Goal: Task Accomplishment & Management: Complete application form

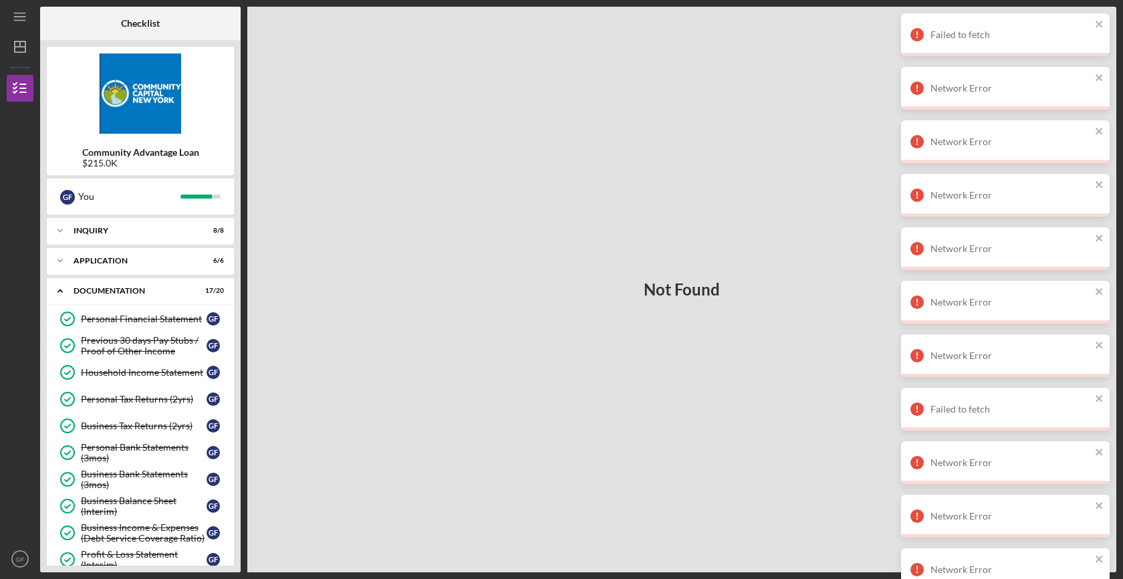
scroll to position [378, 0]
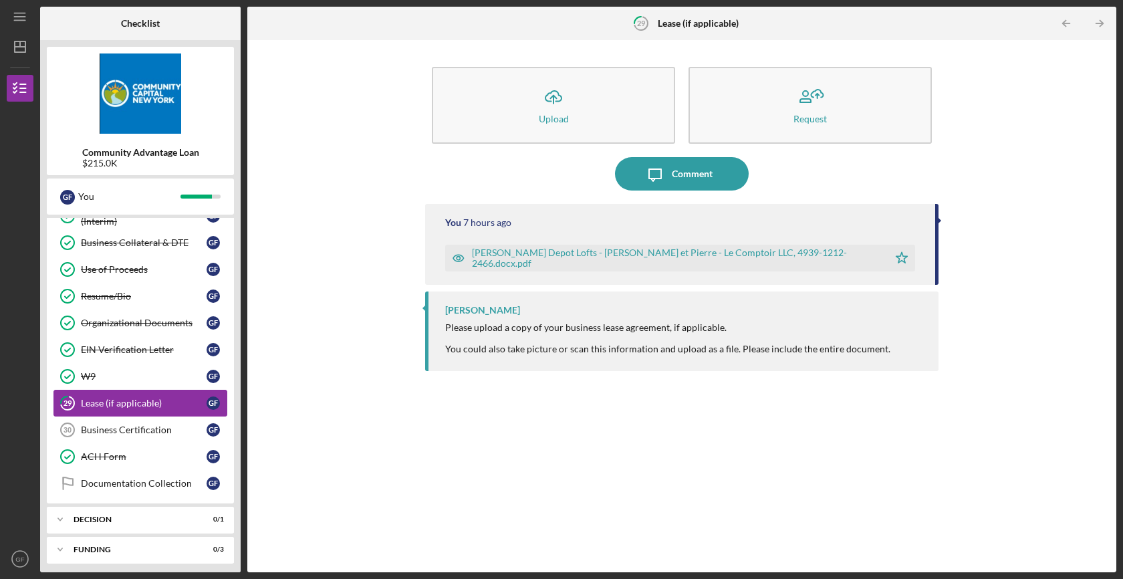
scroll to position [378, 0]
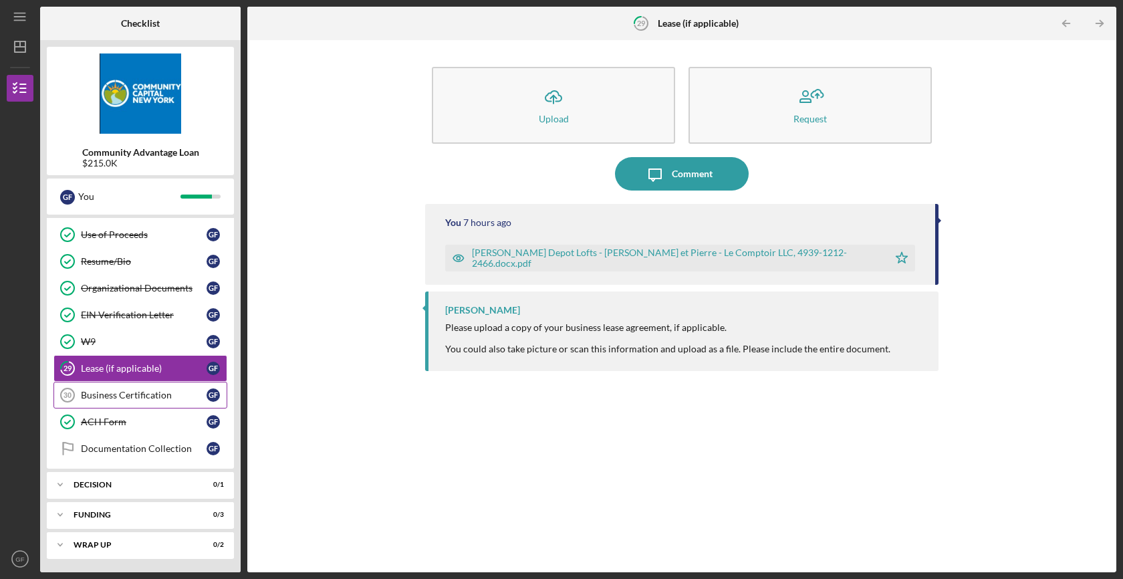
click at [169, 395] on div "Business Certification" at bounding box center [144, 395] width 126 height 11
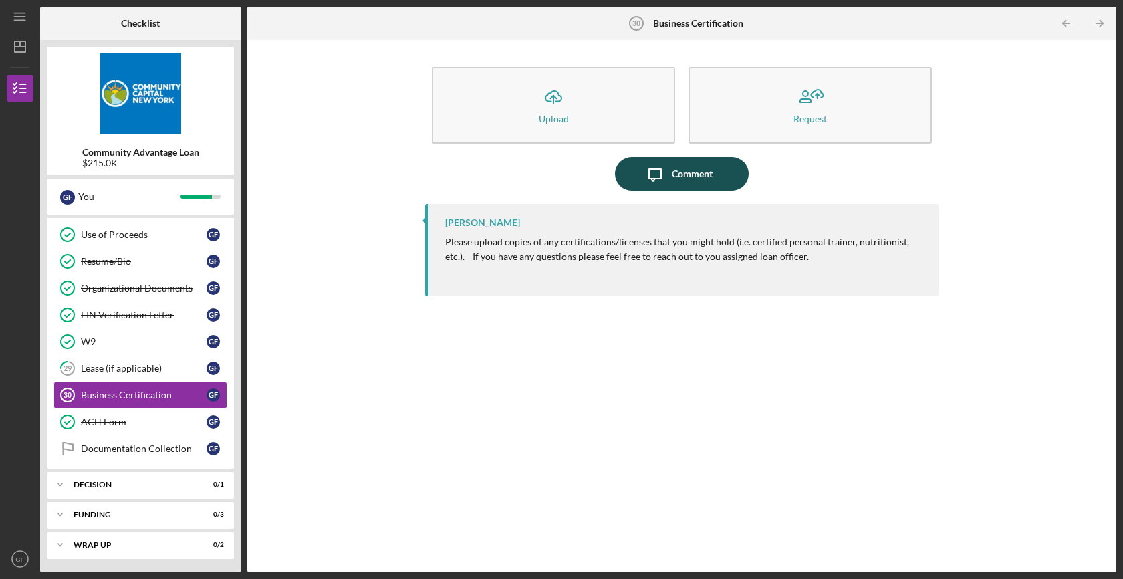
click at [704, 181] on div "Comment" at bounding box center [692, 173] width 41 height 33
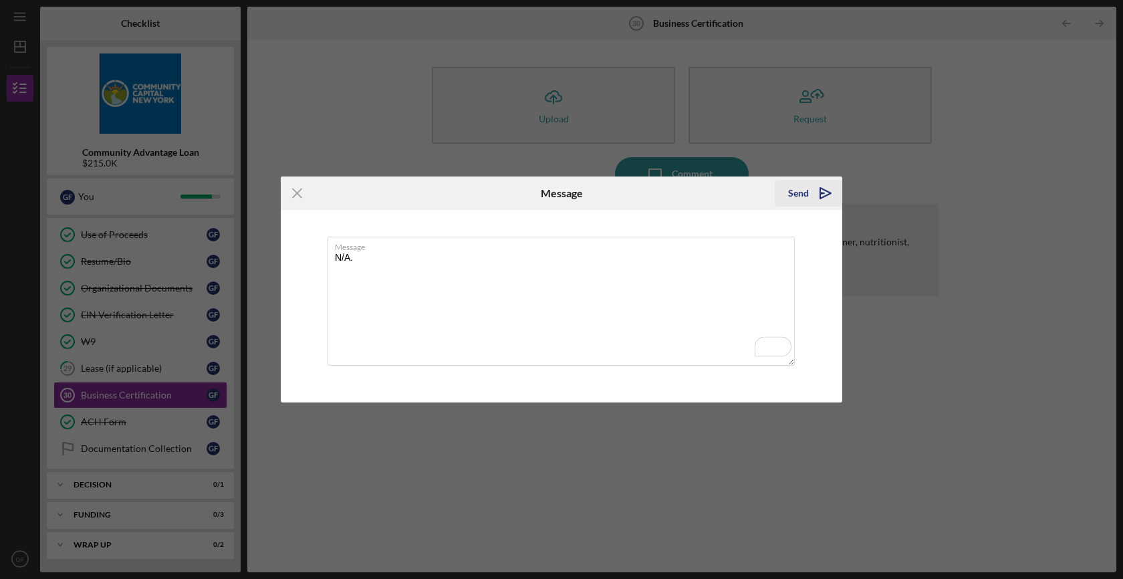
type textarea "N/A."
click at [841, 185] on div "Send Icon/icon-invite-send" at bounding box center [807, 192] width 67 height 33
click at [802, 196] on div "Send" at bounding box center [798, 193] width 21 height 27
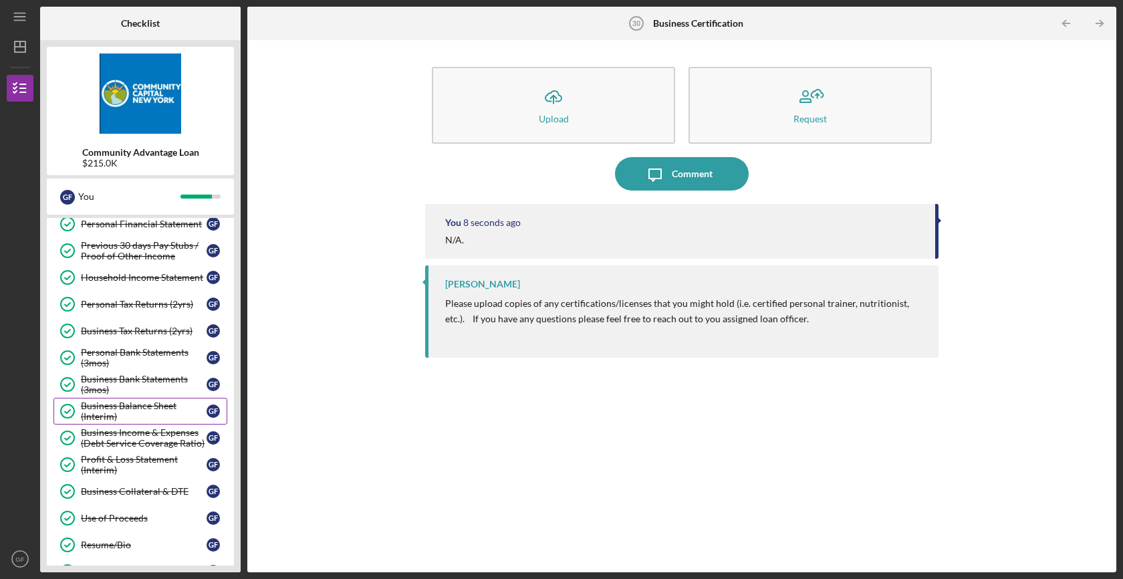
scroll to position [96, 0]
